Goal: Navigation & Orientation: Find specific page/section

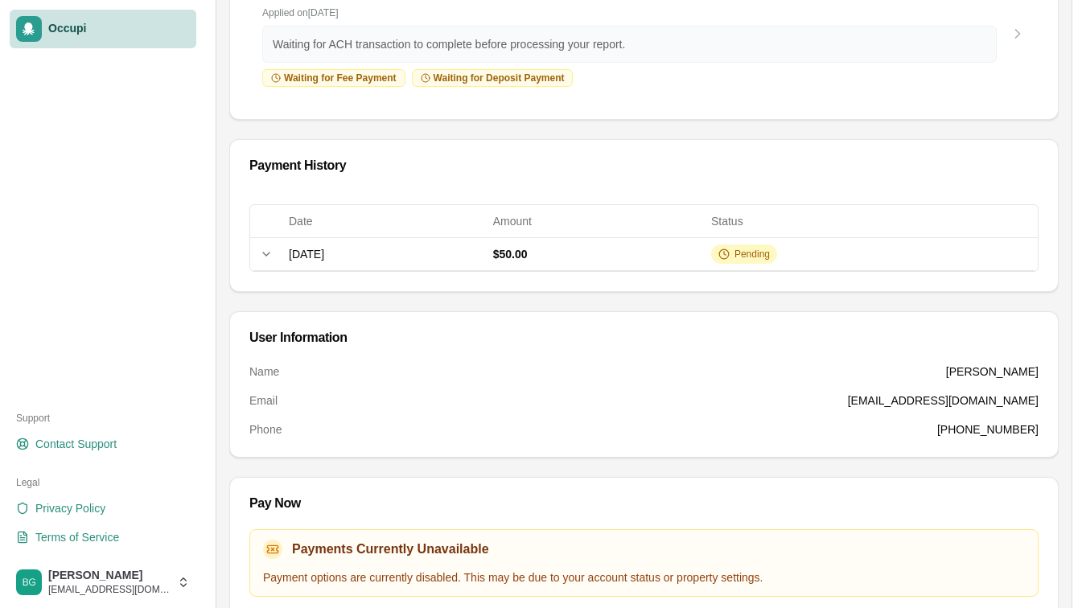
scroll to position [256, 0]
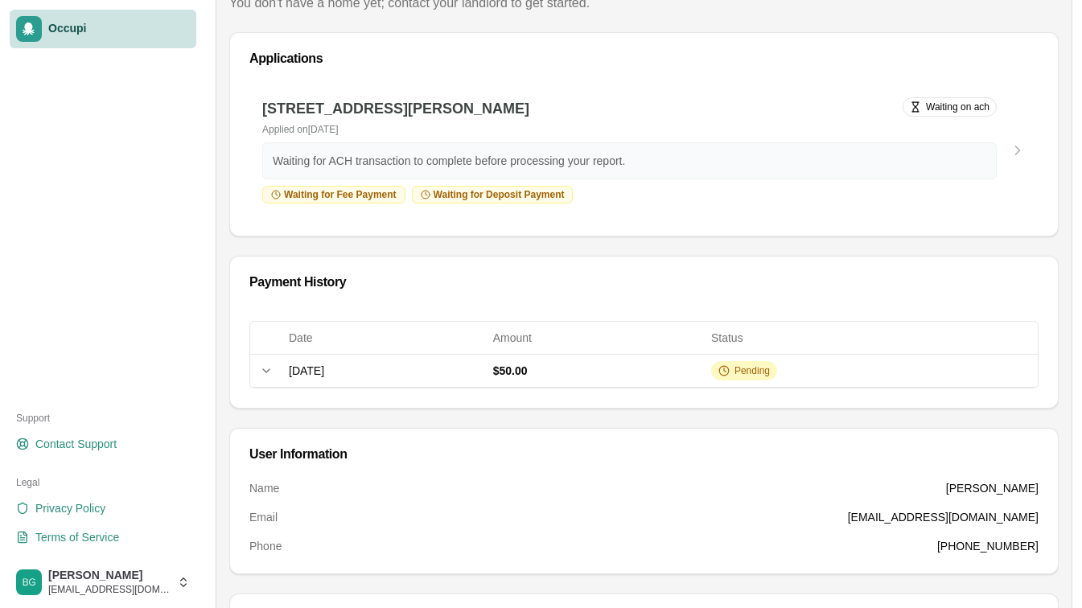
scroll to position [122, 0]
